Goal: Information Seeking & Learning: Find contact information

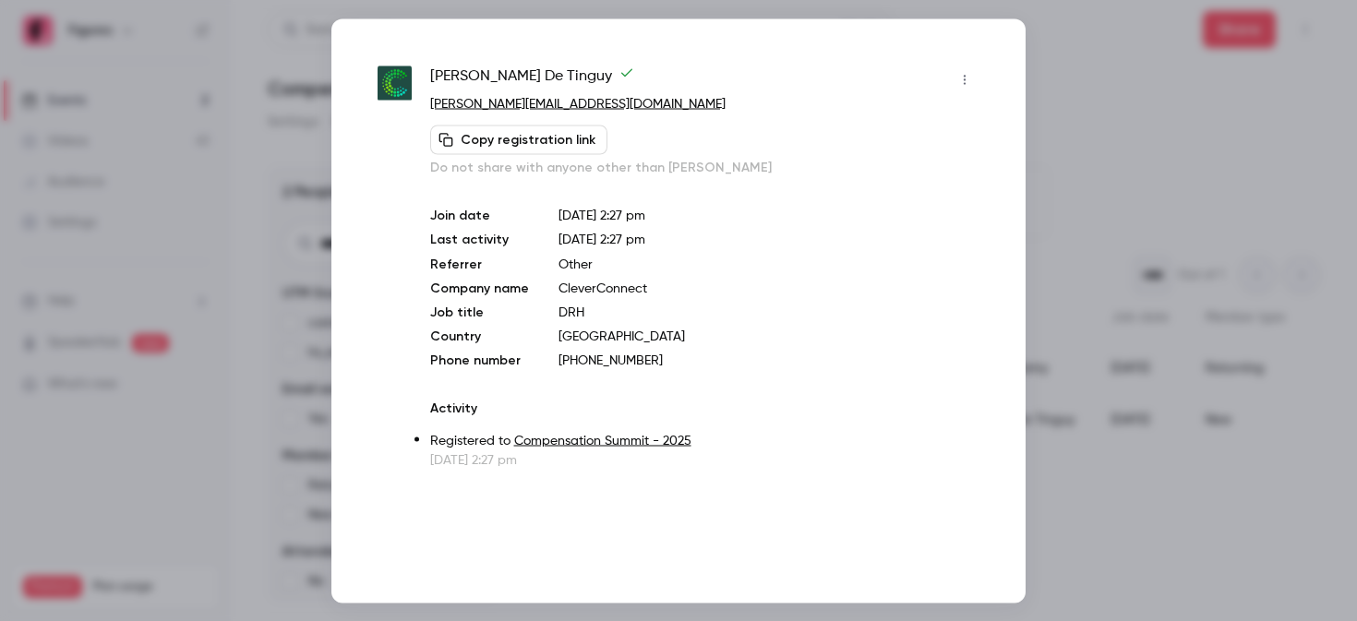
click at [284, 193] on div at bounding box center [678, 310] width 1357 height 621
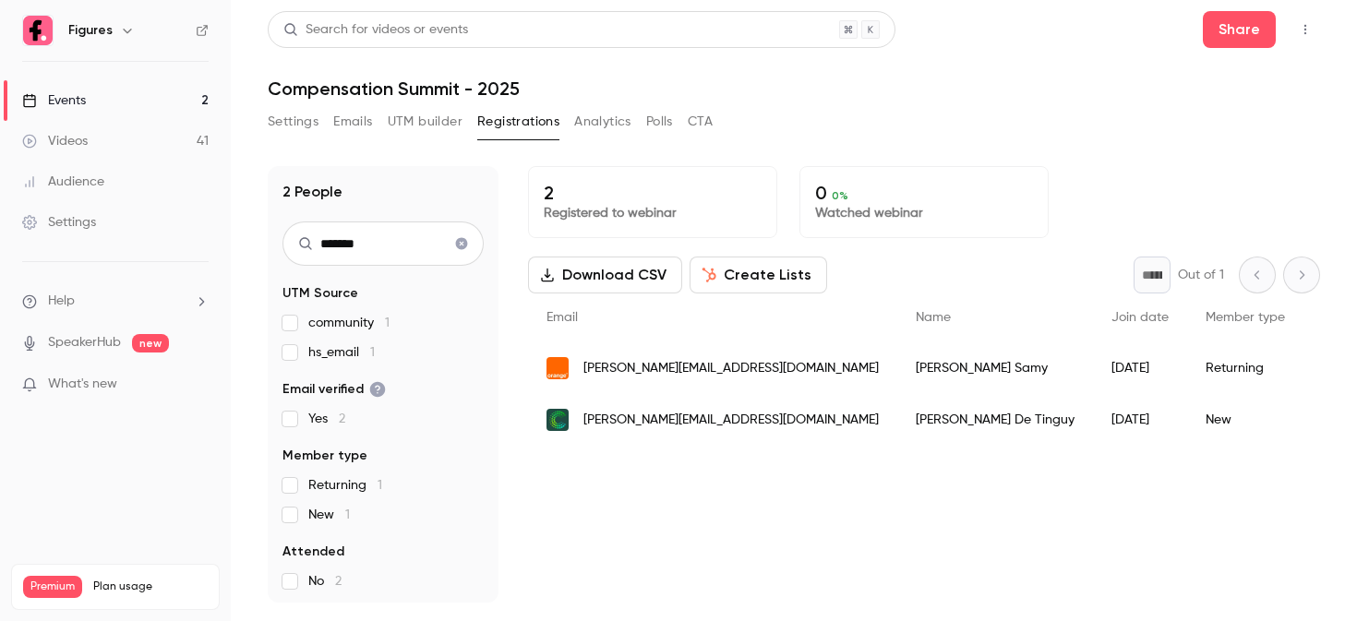
click at [113, 148] on link "Videos 41" at bounding box center [115, 141] width 231 height 41
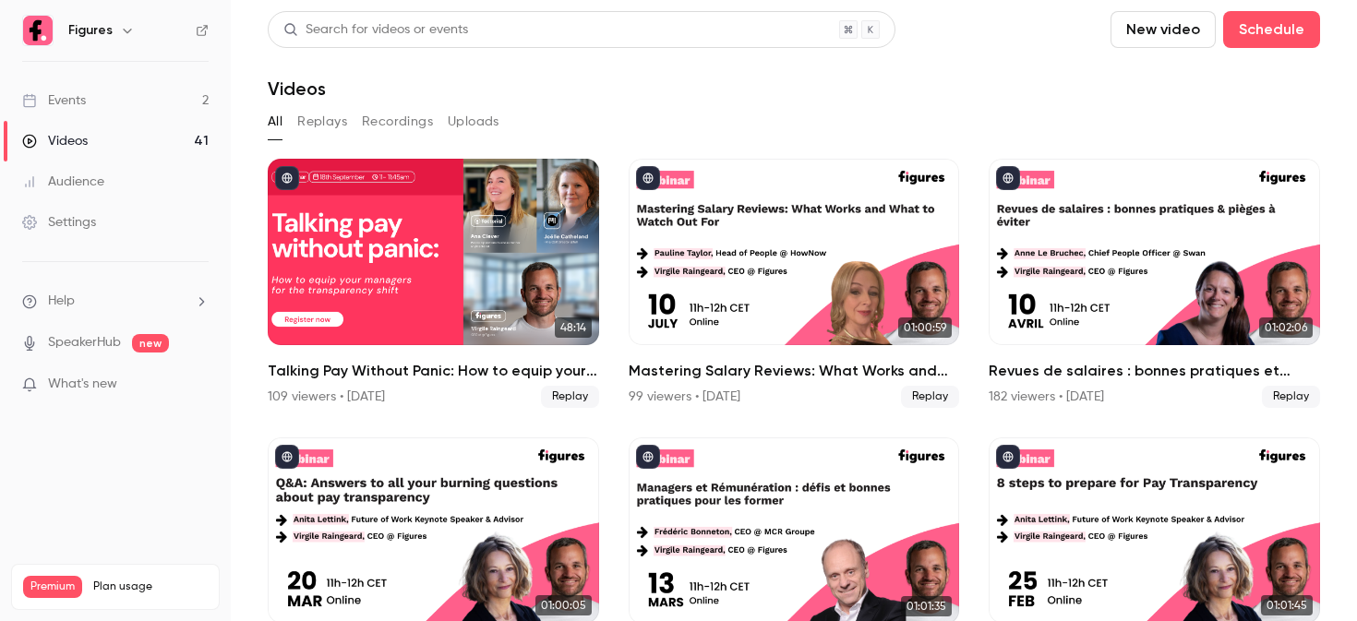
click at [140, 103] on link "Events 2" at bounding box center [115, 100] width 231 height 41
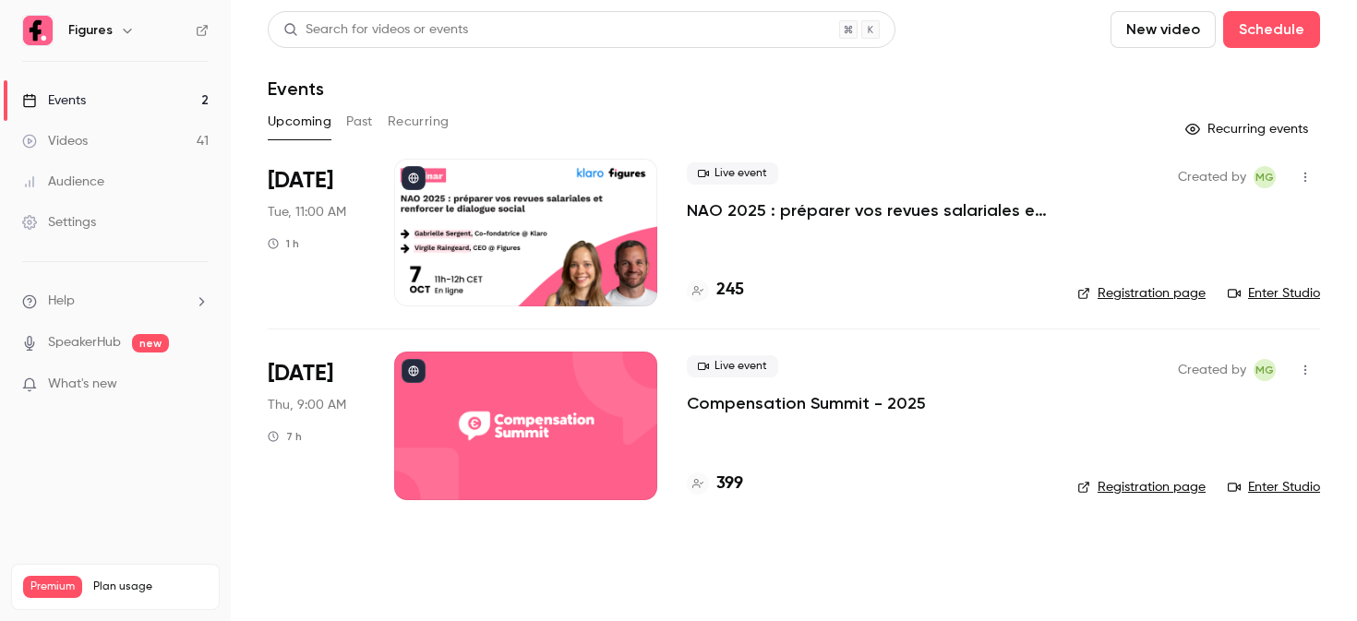
click at [483, 252] on div at bounding box center [525, 233] width 263 height 148
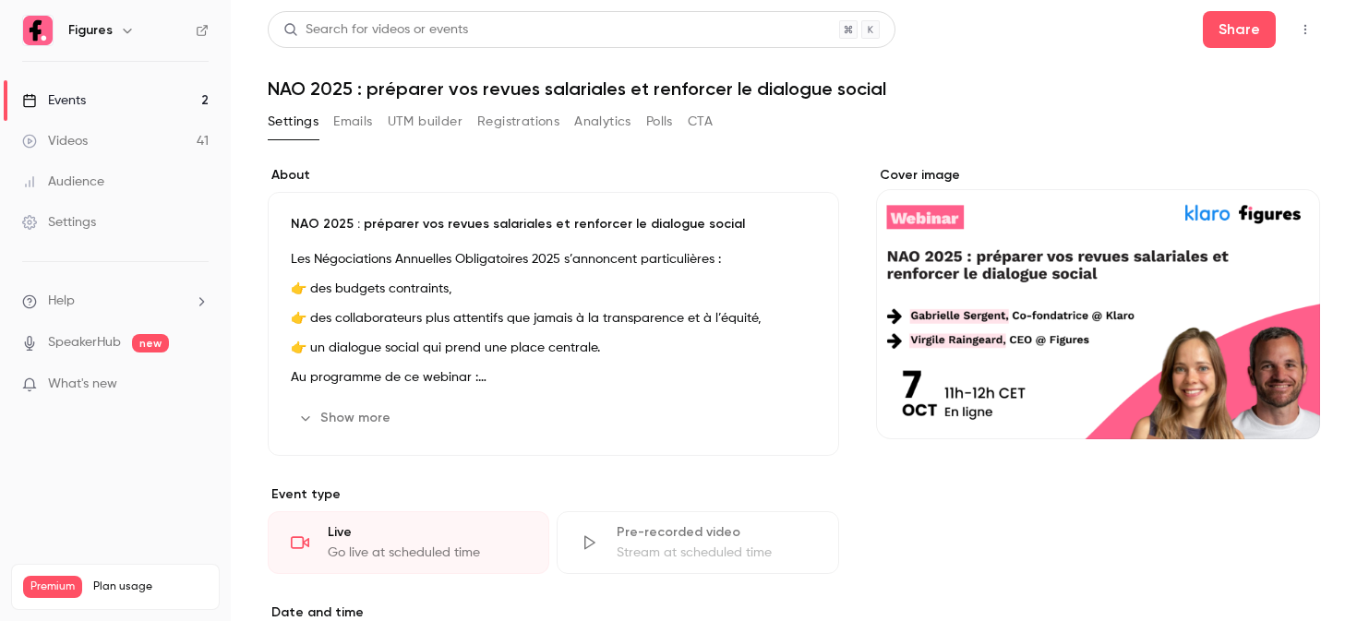
click at [373, 403] on button "Show more" at bounding box center [346, 418] width 111 height 30
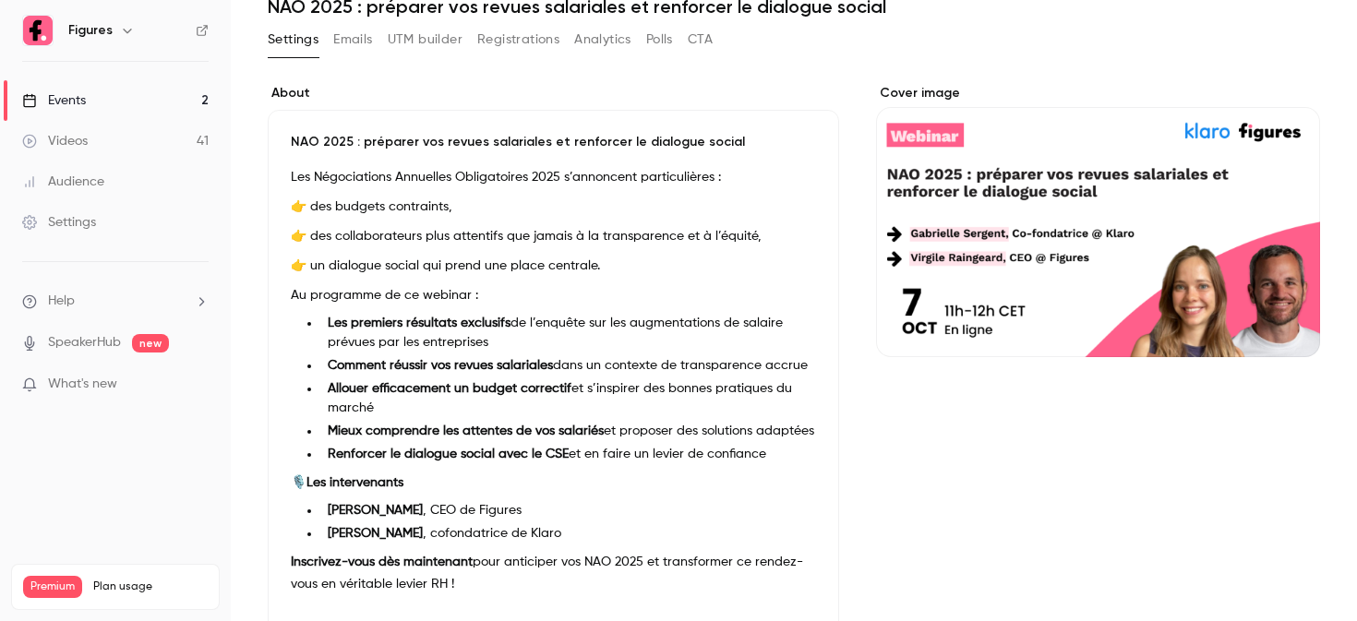
scroll to position [83, 0]
click at [109, 101] on link "Events 2" at bounding box center [115, 100] width 231 height 41
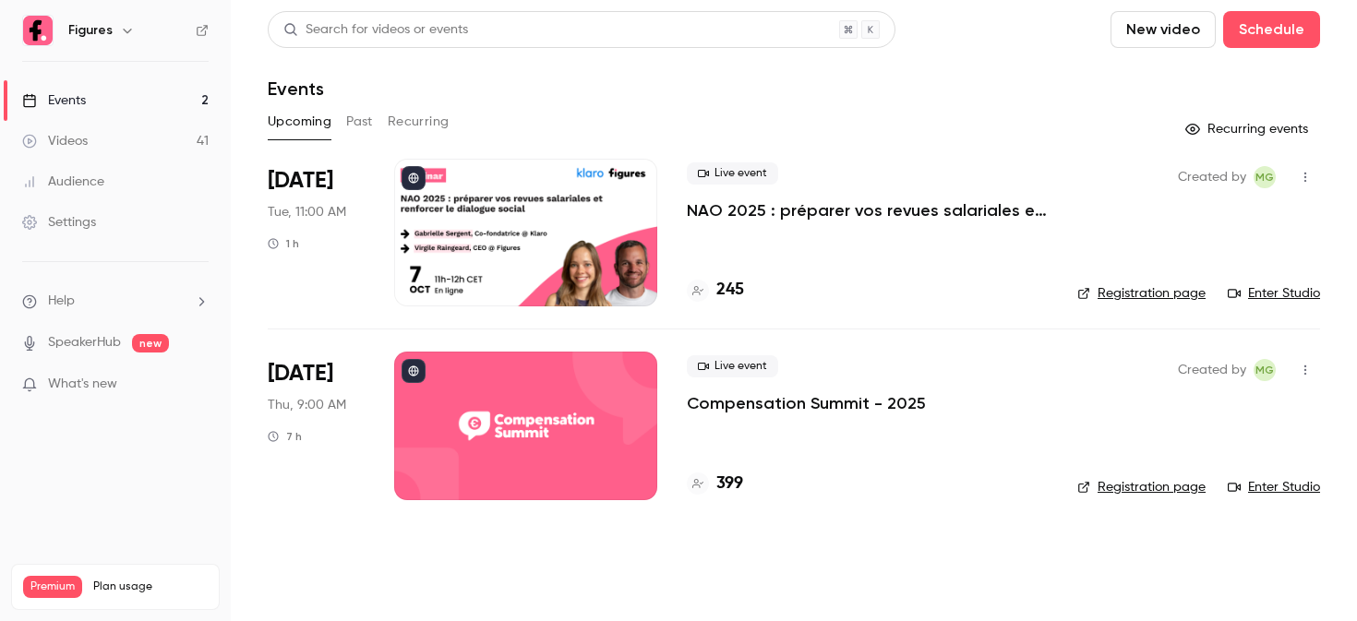
click at [505, 428] on div at bounding box center [525, 426] width 263 height 148
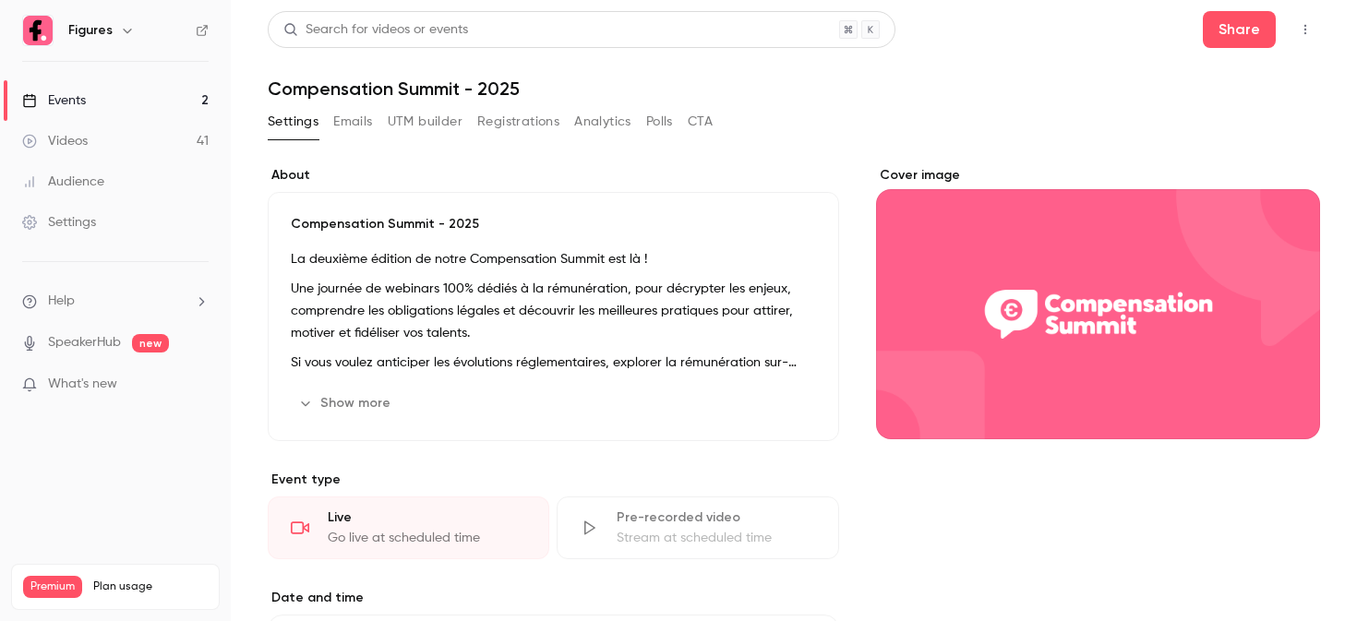
click at [534, 114] on button "Registrations" at bounding box center [518, 122] width 82 height 30
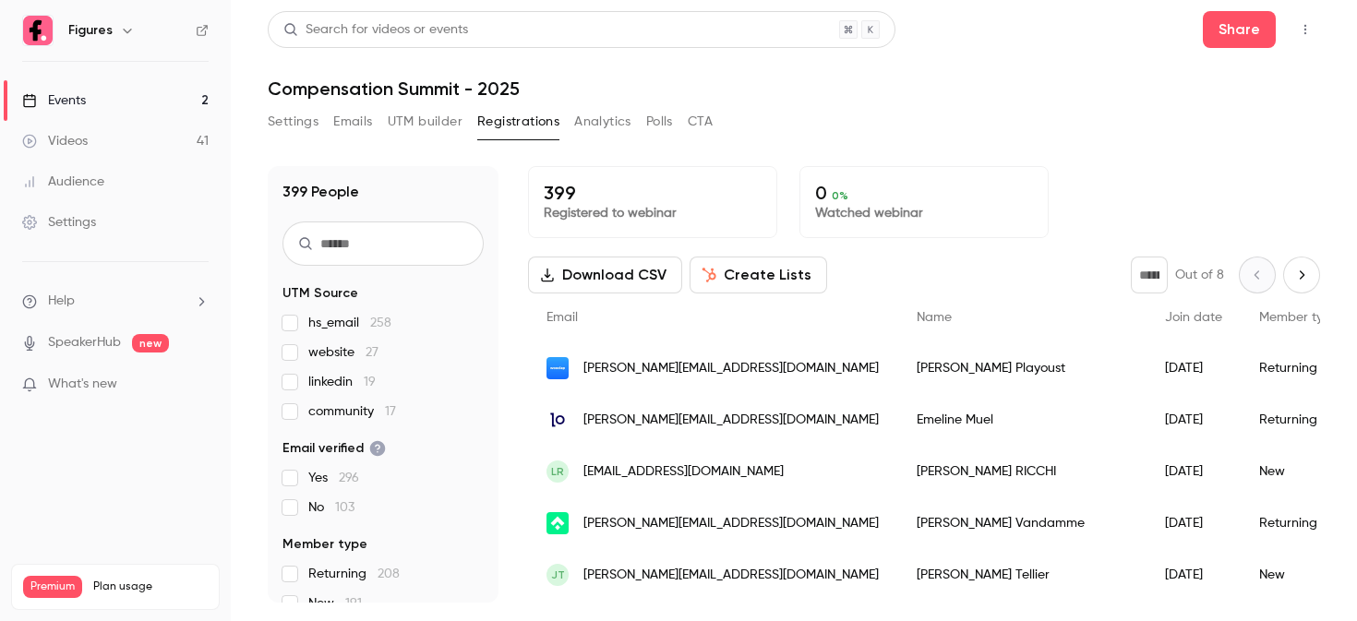
click at [353, 251] on input "text" at bounding box center [382, 243] width 201 height 44
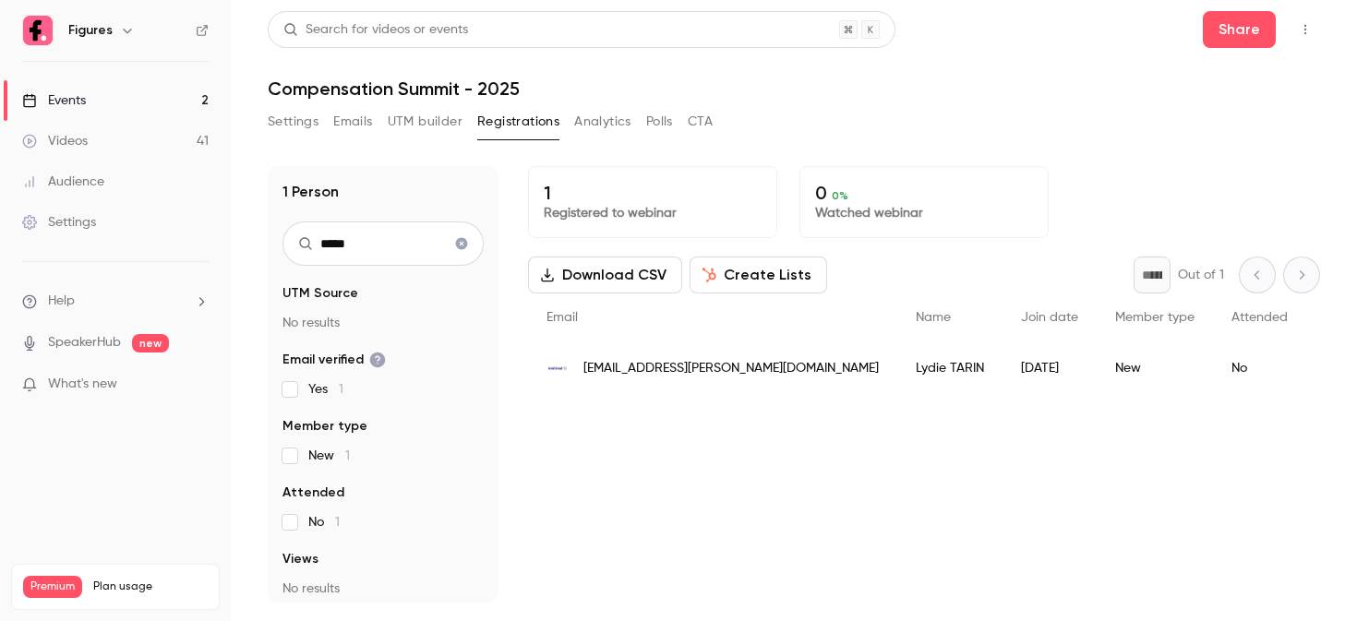
type input "*****"
click at [679, 378] on div "[EMAIL_ADDRESS][PERSON_NAME][DOMAIN_NAME]" at bounding box center [712, 368] width 369 height 52
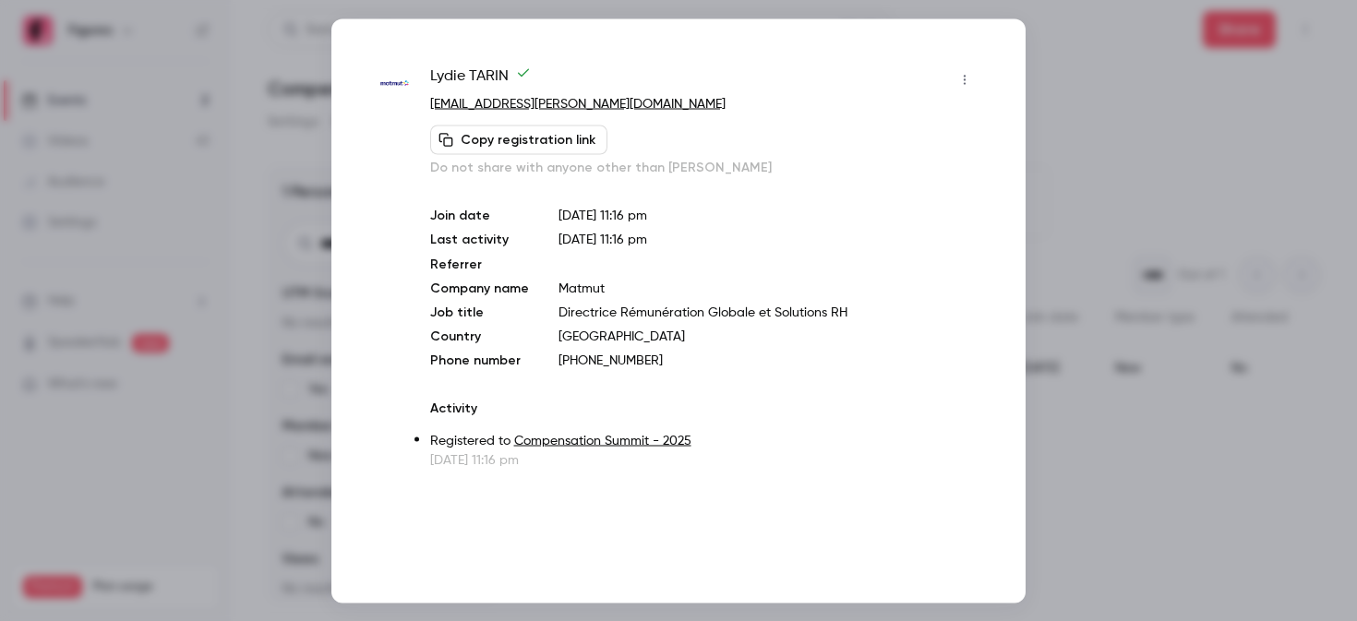
click at [1053, 74] on div at bounding box center [678, 310] width 1357 height 621
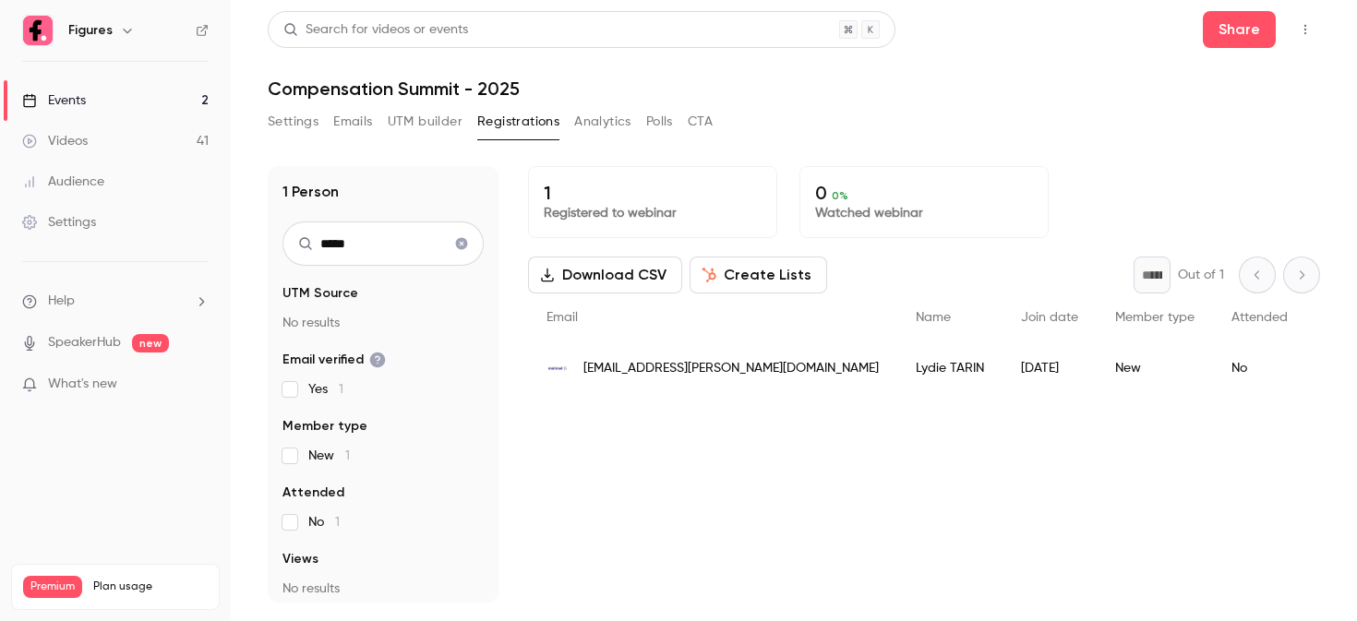
click at [460, 245] on icon "Clear search" at bounding box center [462, 244] width 12 height 12
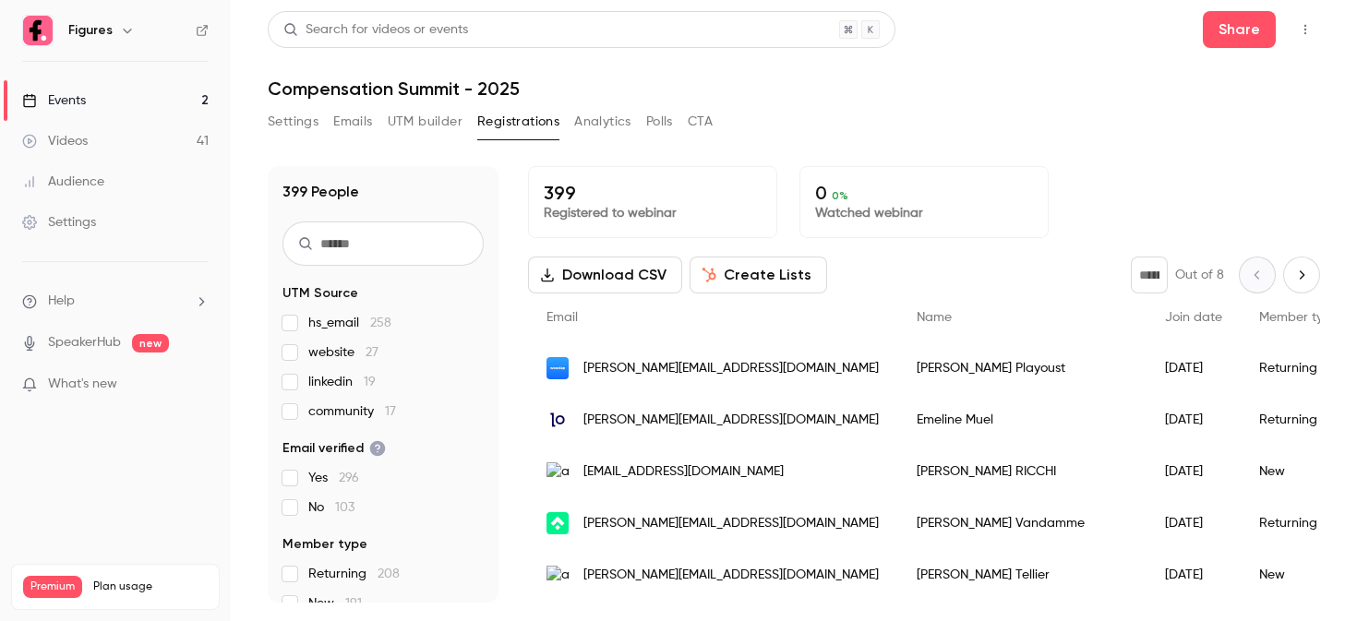
click at [376, 255] on input "text" at bounding box center [382, 243] width 201 height 44
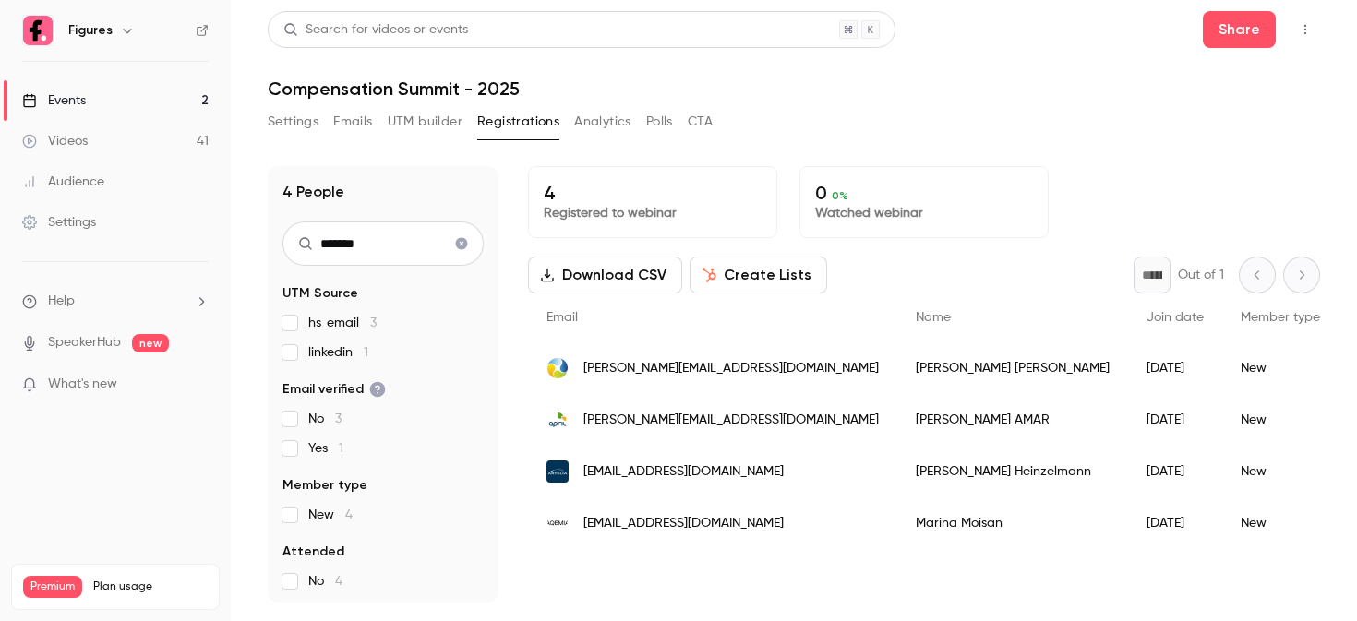
type input "*******"
click at [659, 365] on span "[PERSON_NAME][EMAIL_ADDRESS][DOMAIN_NAME]" at bounding box center [730, 368] width 295 height 19
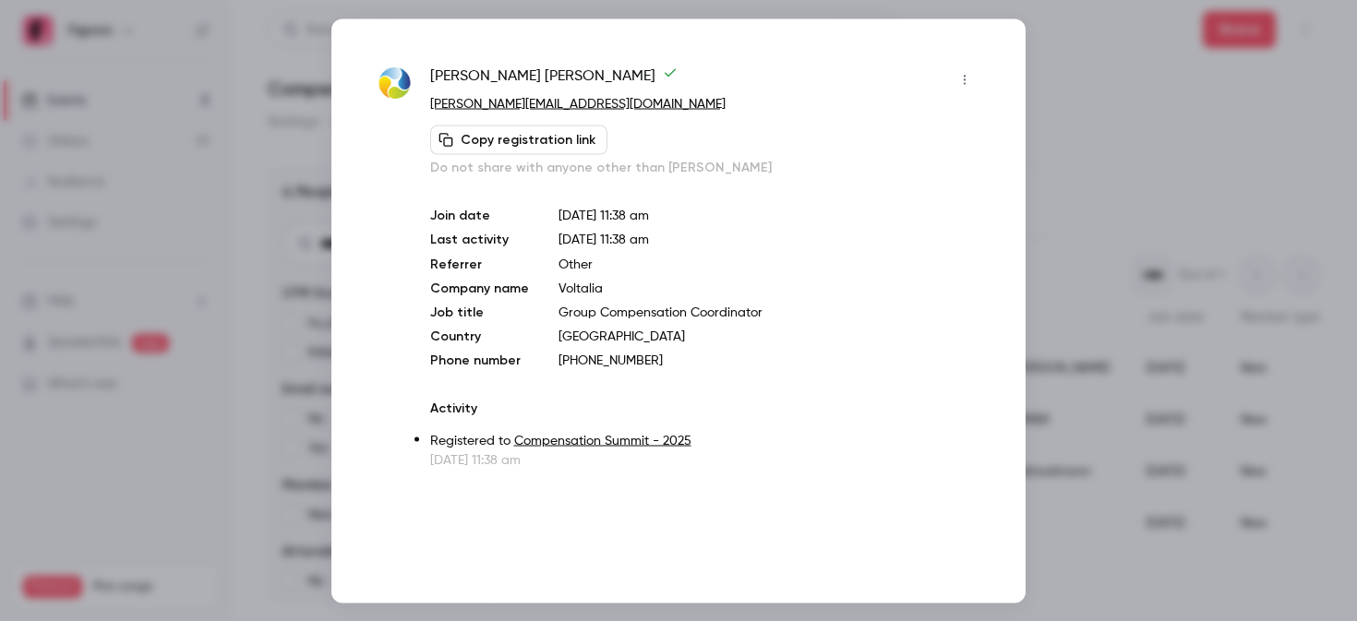
click at [588, 360] on p "[PHONE_NUMBER]" at bounding box center [768, 360] width 421 height 18
drag, startPoint x: 658, startPoint y: 360, endPoint x: 562, endPoint y: 356, distance: 96.0
click at [562, 356] on p "[PHONE_NUMBER]" at bounding box center [768, 360] width 421 height 18
copy p "33763052804"
